Goal: Task Accomplishment & Management: Manage account settings

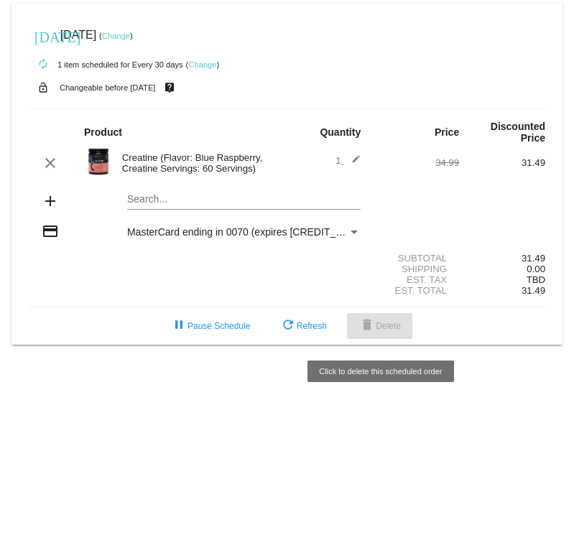
click at [362, 335] on mat-icon "delete" at bounding box center [367, 326] width 17 height 17
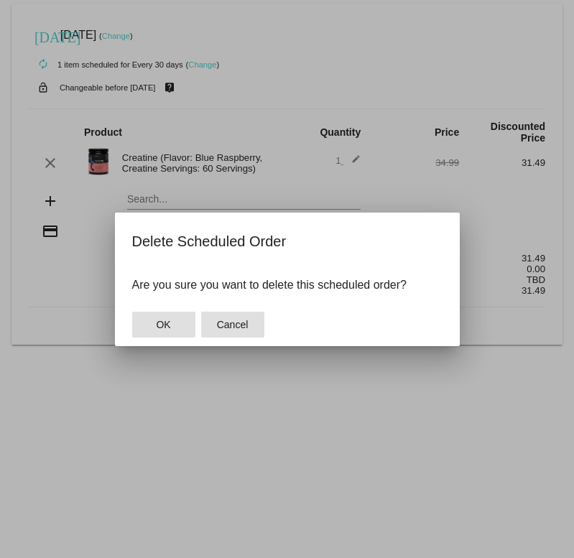
click at [238, 321] on span "Cancel" at bounding box center [233, 324] width 32 height 11
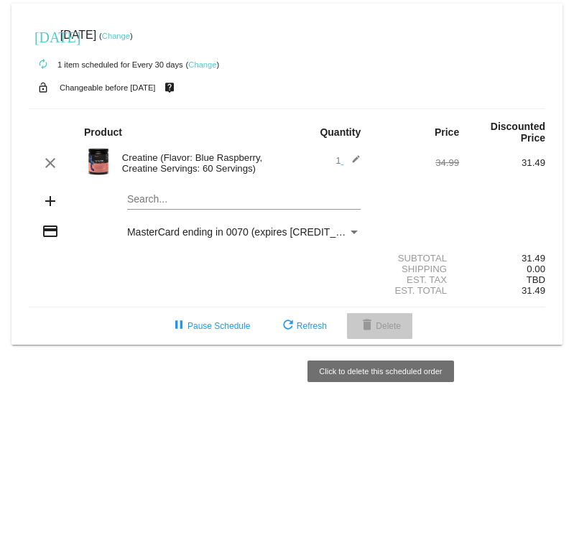
click at [401, 330] on span "delete Delete" at bounding box center [380, 326] width 42 height 10
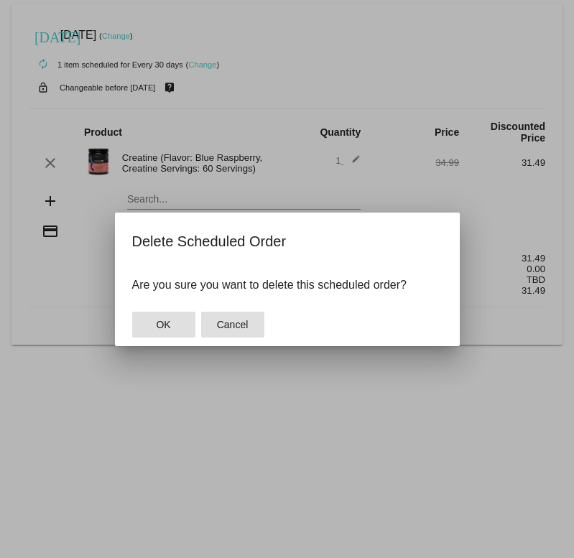
click at [236, 322] on span "Cancel" at bounding box center [233, 324] width 32 height 11
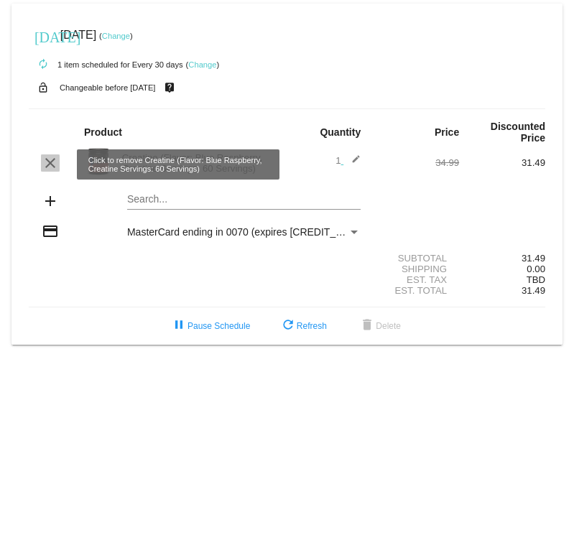
click at [52, 167] on mat-icon "clear" at bounding box center [50, 162] width 17 height 17
